Goal: Subscribe to service/newsletter

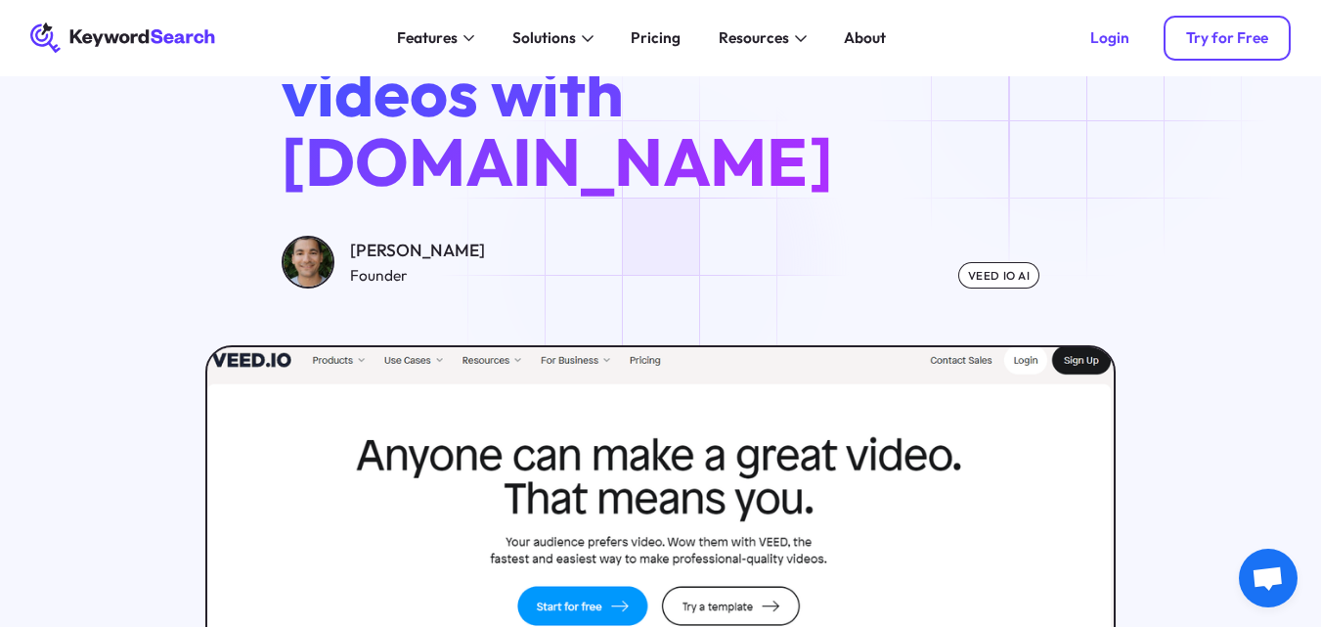
scroll to position [196, 0]
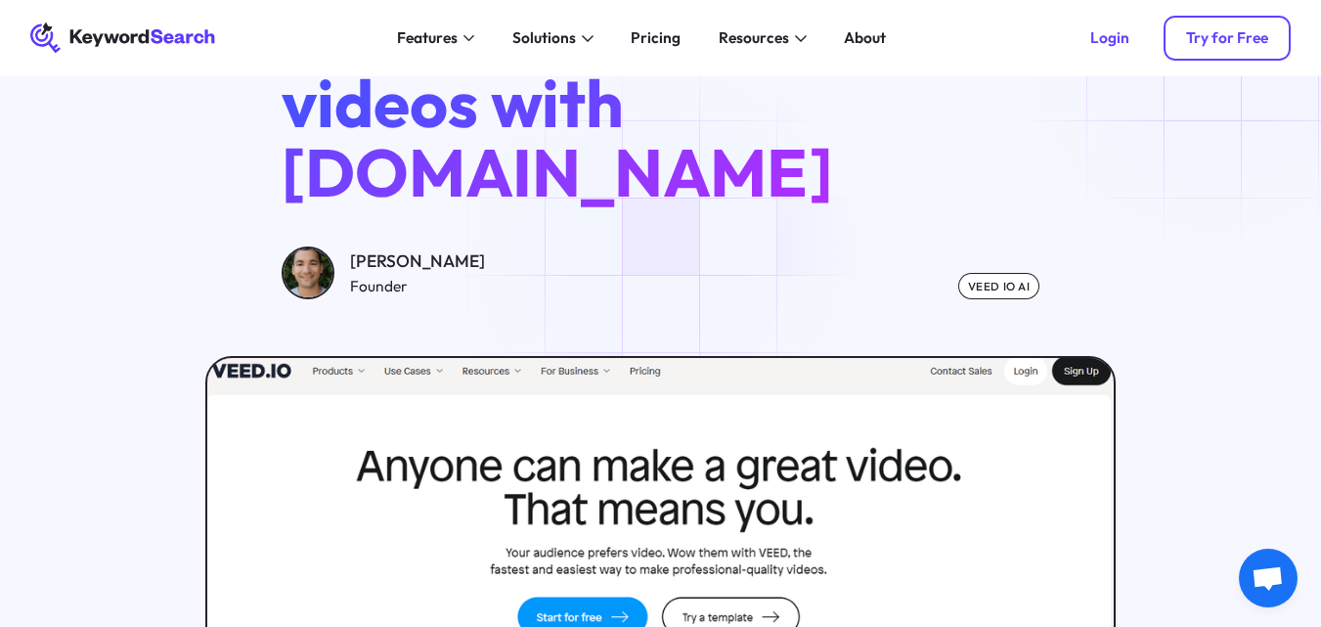
click at [1227, 47] on div "Try for Free" at bounding box center [1227, 37] width 82 height 19
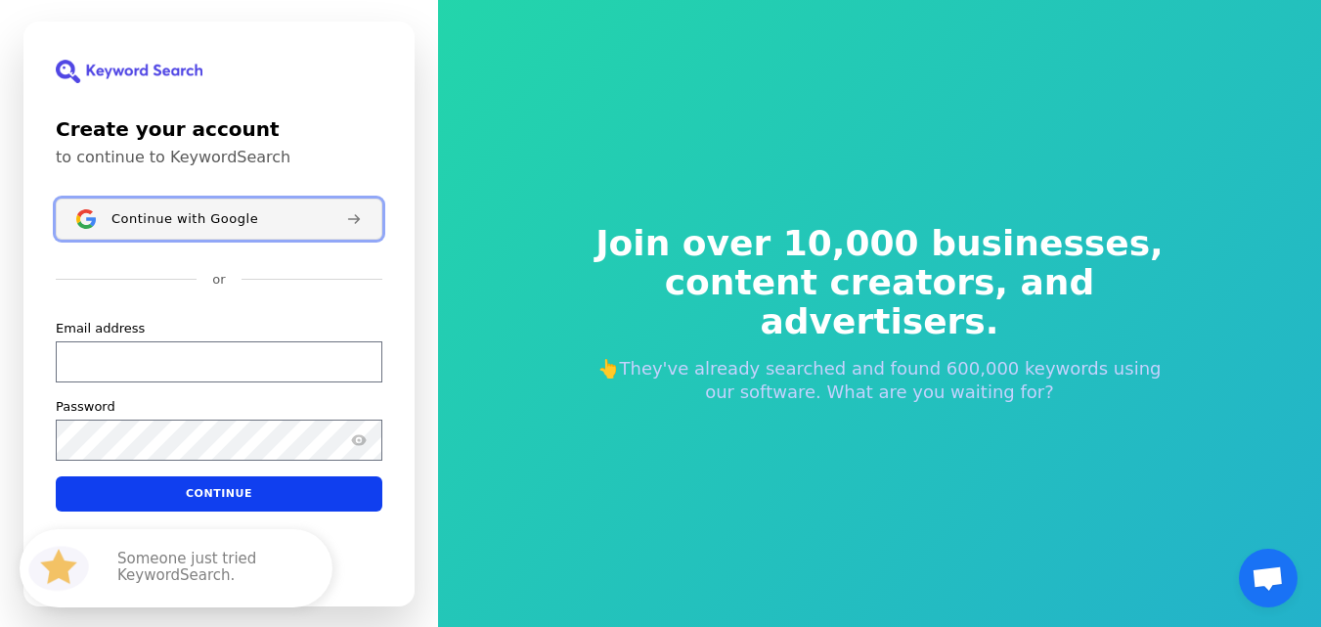
click at [276, 229] on button "Continue with Google" at bounding box center [219, 219] width 327 height 41
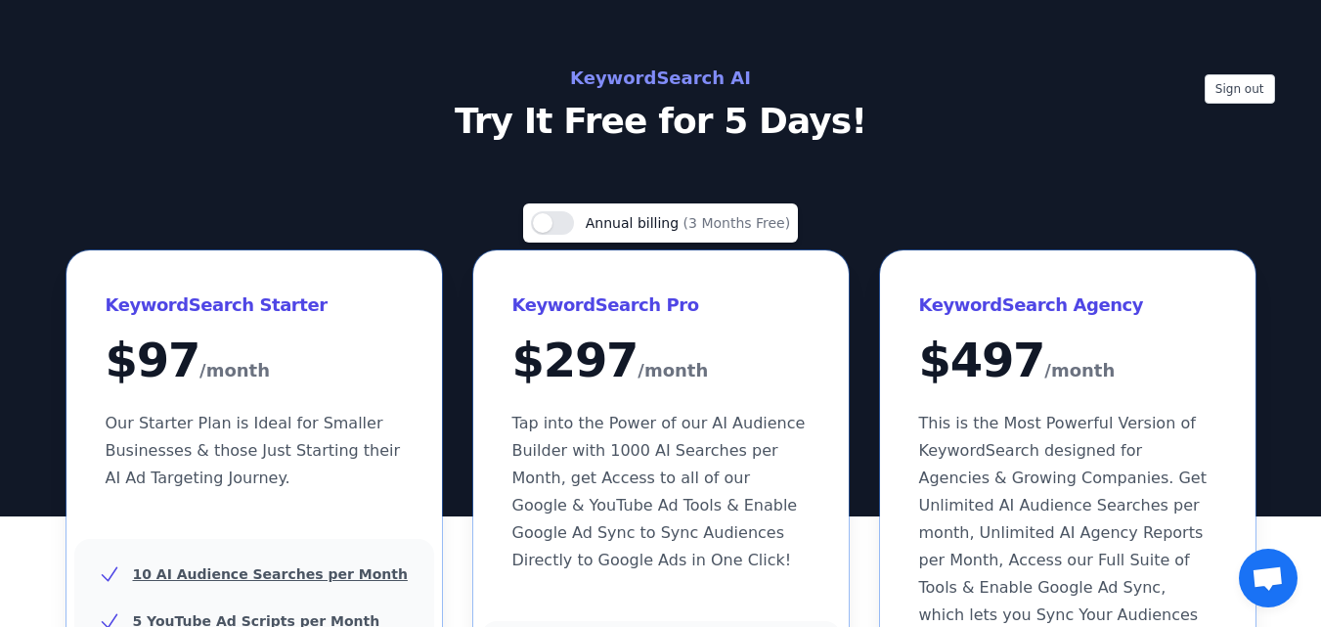
click at [684, 72] on h2 "KeywordSearch AI" at bounding box center [661, 78] width 876 height 31
drag, startPoint x: 775, startPoint y: 114, endPoint x: 725, endPoint y: 119, distance: 50.1
click at [944, 123] on p "Try It Free for 5 Days!" at bounding box center [661, 121] width 876 height 39
drag, startPoint x: 725, startPoint y: 119, endPoint x: 617, endPoint y: 116, distance: 107.6
click at [709, 119] on p "Try It Free for 5 Days!" at bounding box center [661, 121] width 876 height 39
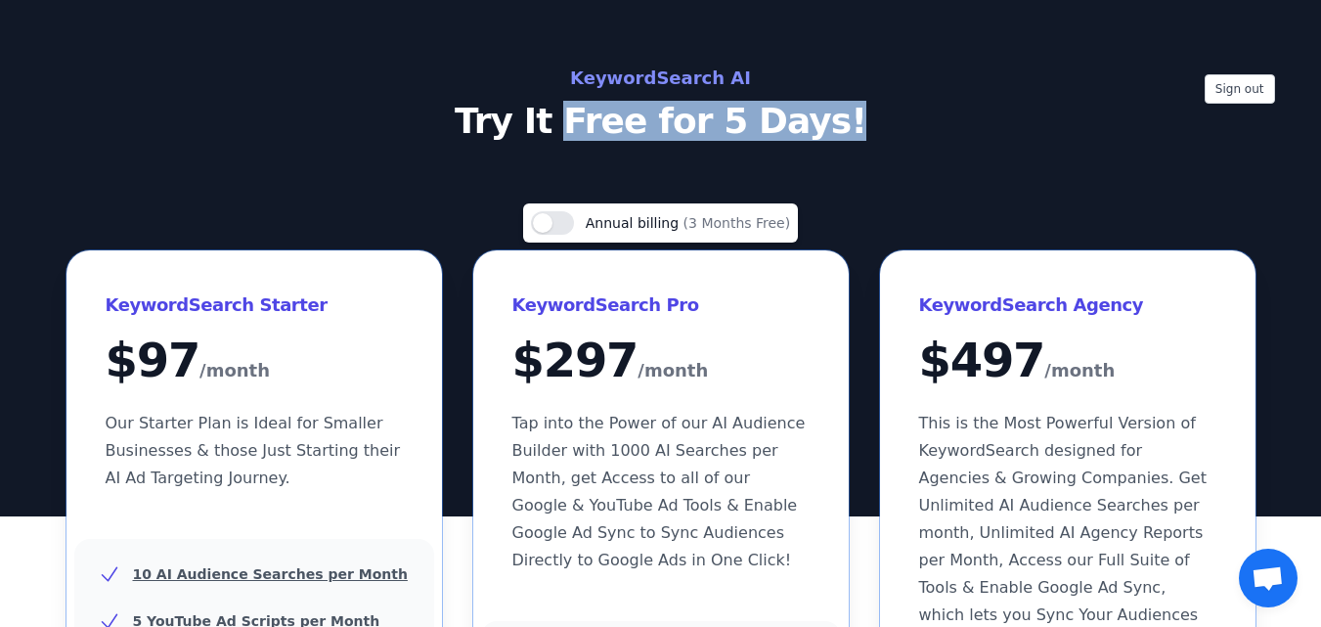
drag, startPoint x: 666, startPoint y: 128, endPoint x: 863, endPoint y: 127, distance: 196.6
click at [863, 127] on p "Try It Free for 5 Days!" at bounding box center [661, 121] width 876 height 39
click at [924, 111] on p "Try It Free for 5 Days!" at bounding box center [661, 121] width 876 height 39
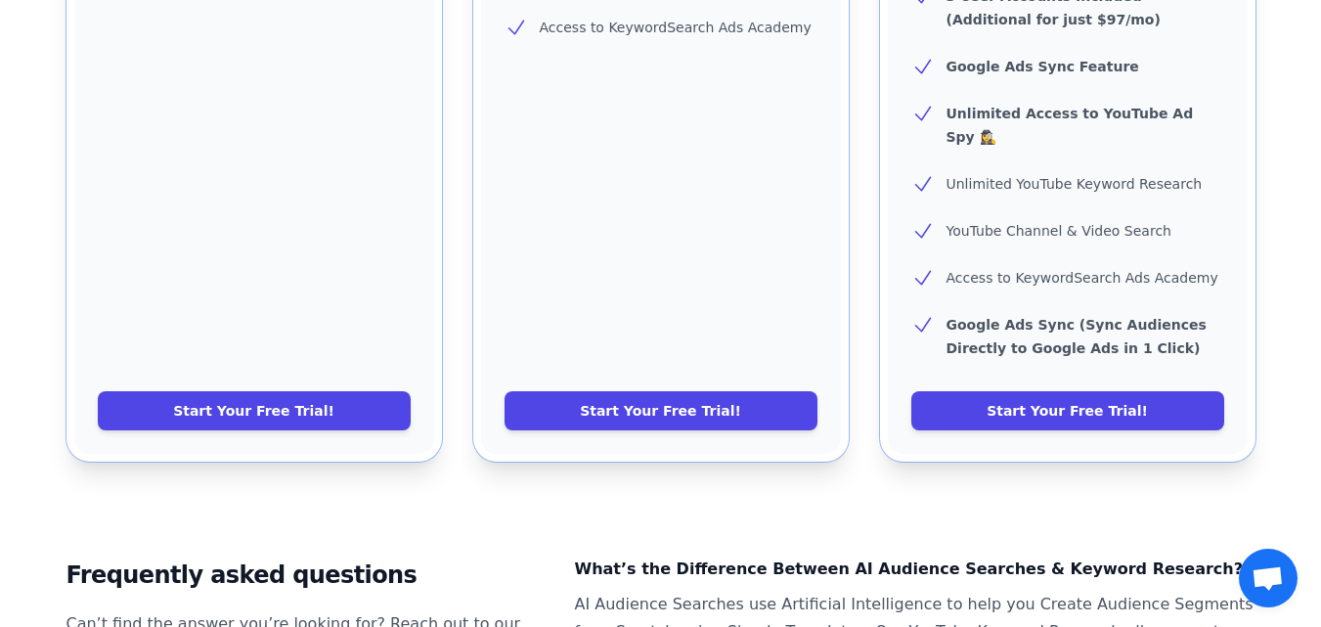
scroll to position [941, 0]
